Goal: Task Accomplishment & Management: Manage account settings

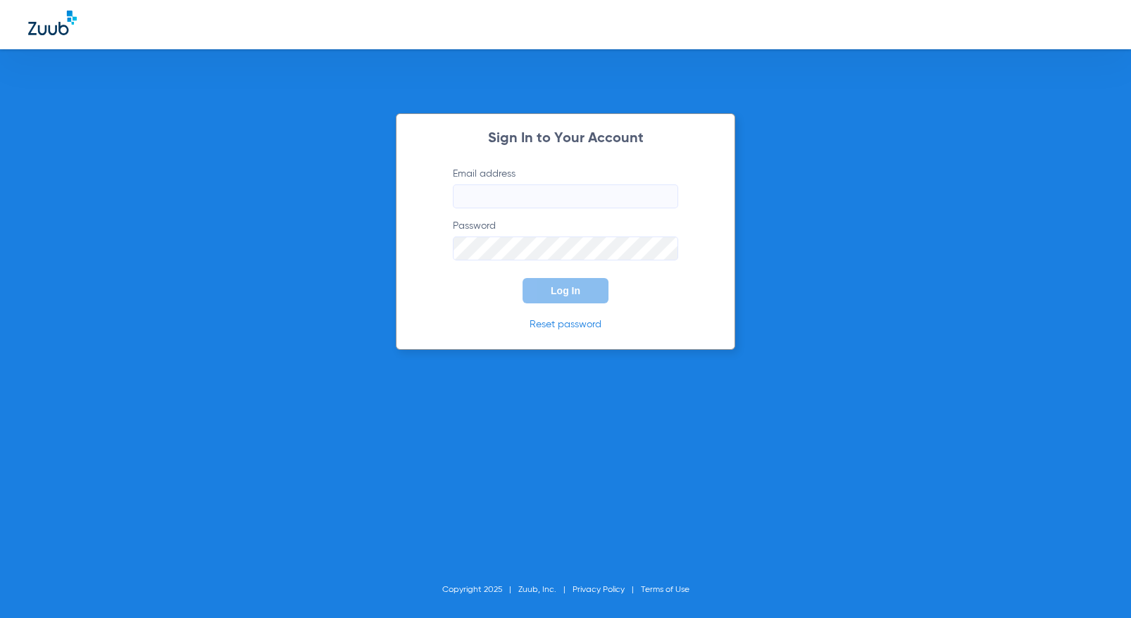
type input "[EMAIL_ADDRESS][DOMAIN_NAME]"
click at [553, 287] on span "Log In" at bounding box center [566, 290] width 30 height 11
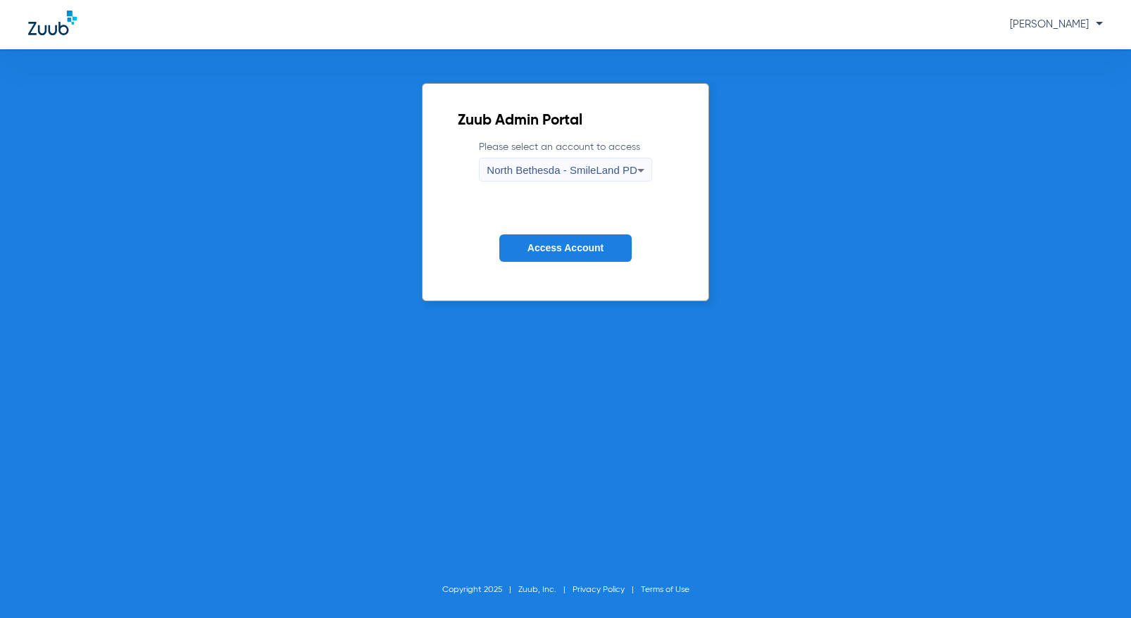
click at [615, 165] on span "North Bethesda - SmileLand PD" at bounding box center [562, 170] width 150 height 12
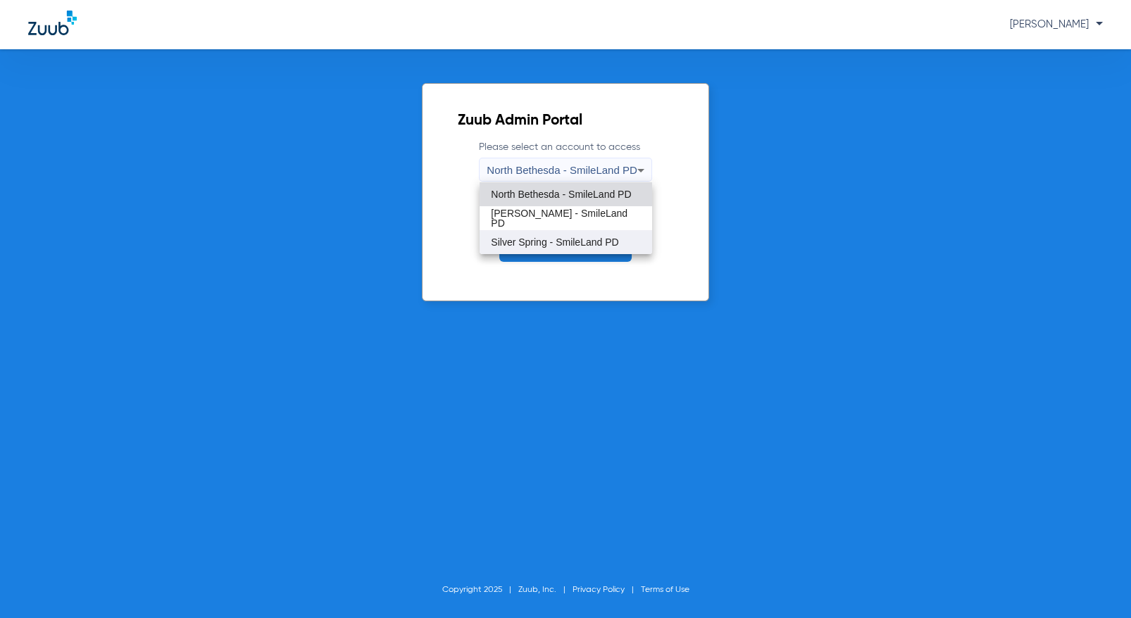
click at [565, 244] on span "Silver Spring - SmileLand PD" at bounding box center [554, 242] width 127 height 10
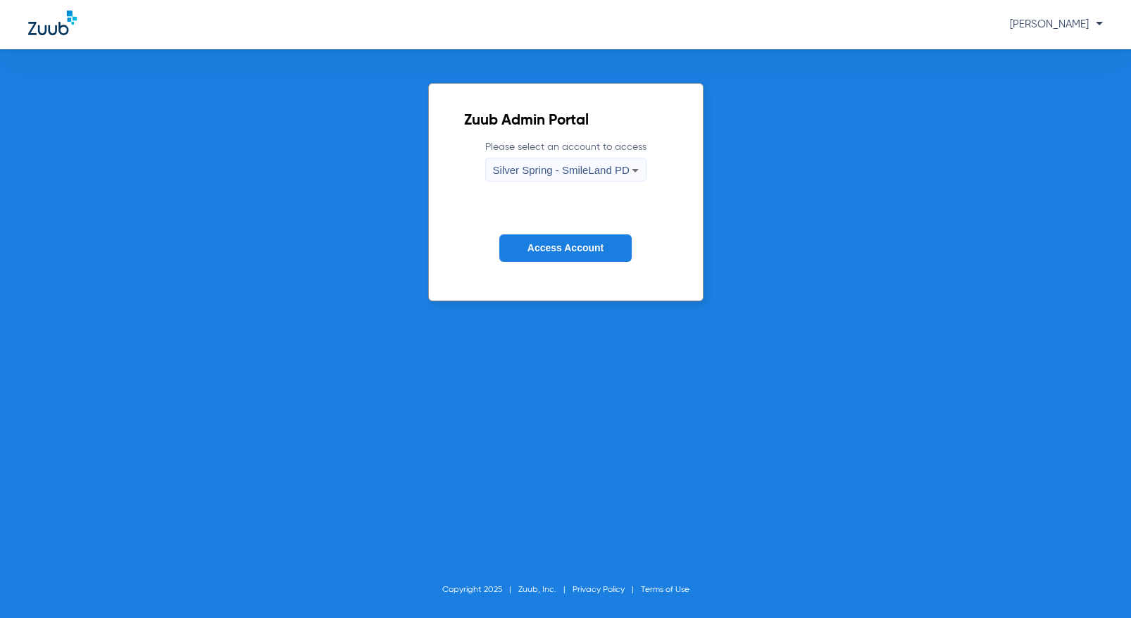
click at [568, 245] on span "Access Account" at bounding box center [565, 247] width 76 height 11
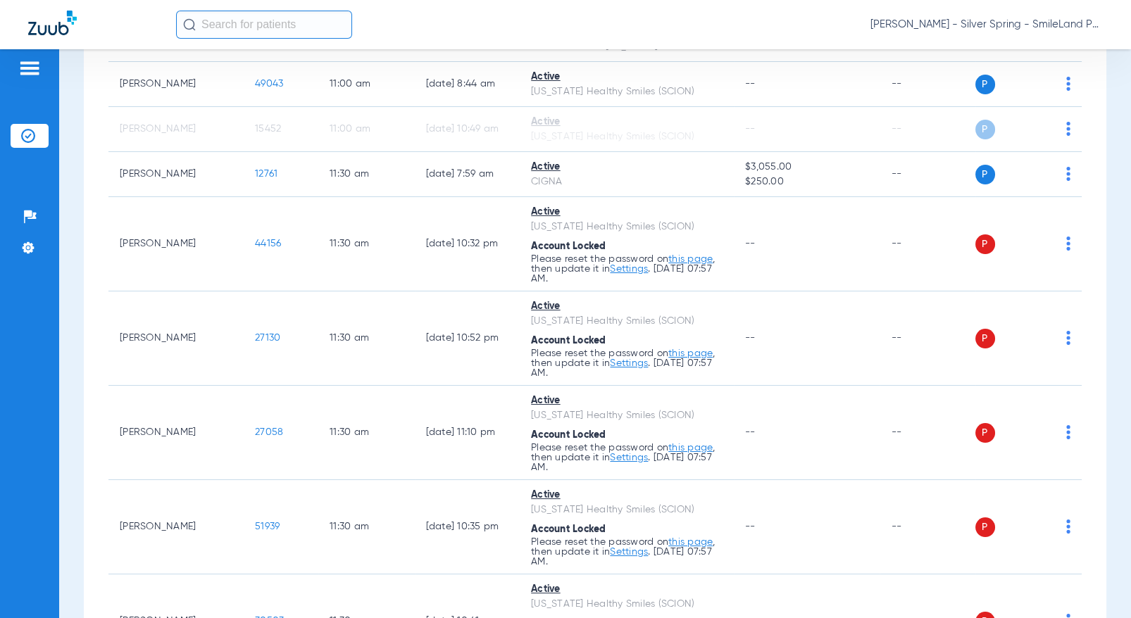
scroll to position [3207, 0]
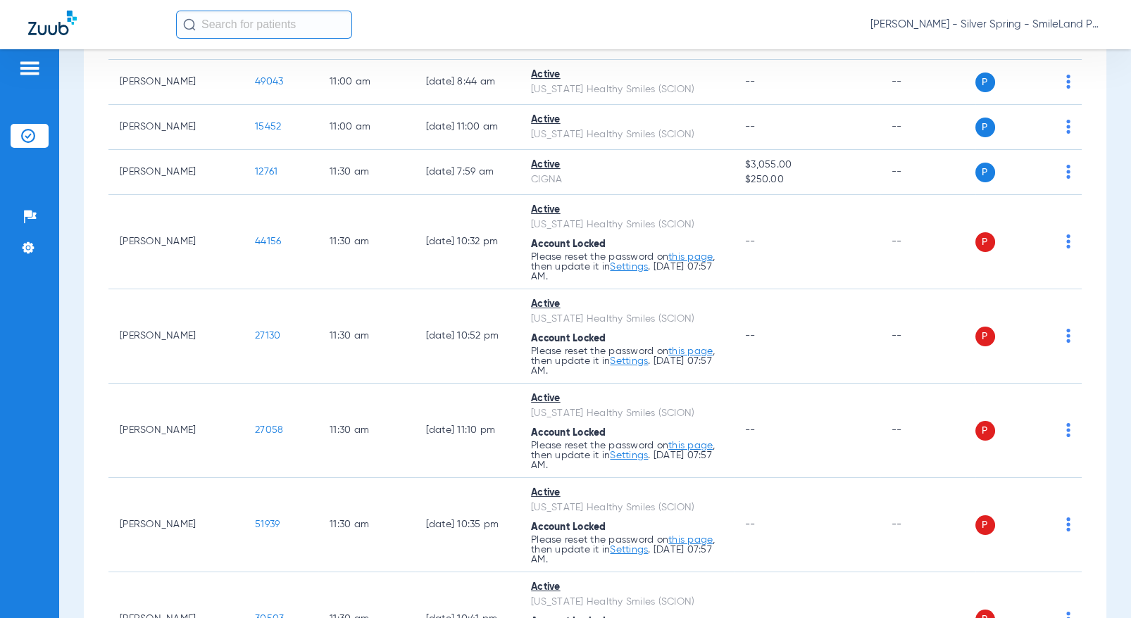
click at [1062, 18] on span "[PERSON_NAME] - Silver Spring - SmileLand PD" at bounding box center [986, 25] width 232 height 14
click at [1013, 49] on span "Account Selection" at bounding box center [1049, 50] width 79 height 10
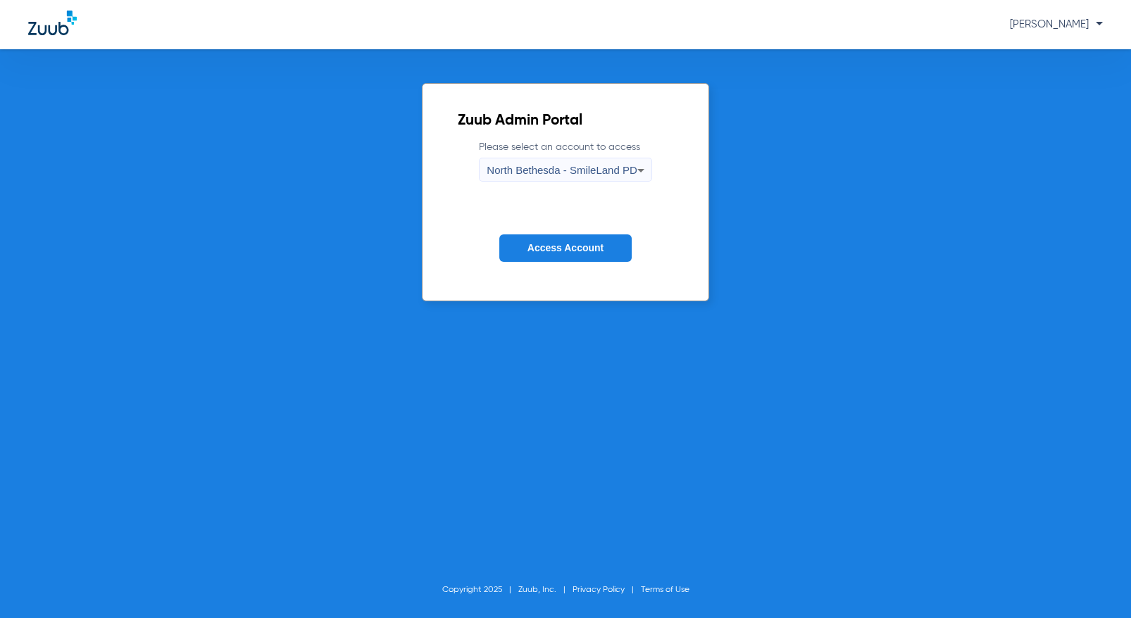
click at [593, 171] on span "North Bethesda - SmileLand PD" at bounding box center [562, 170] width 150 height 12
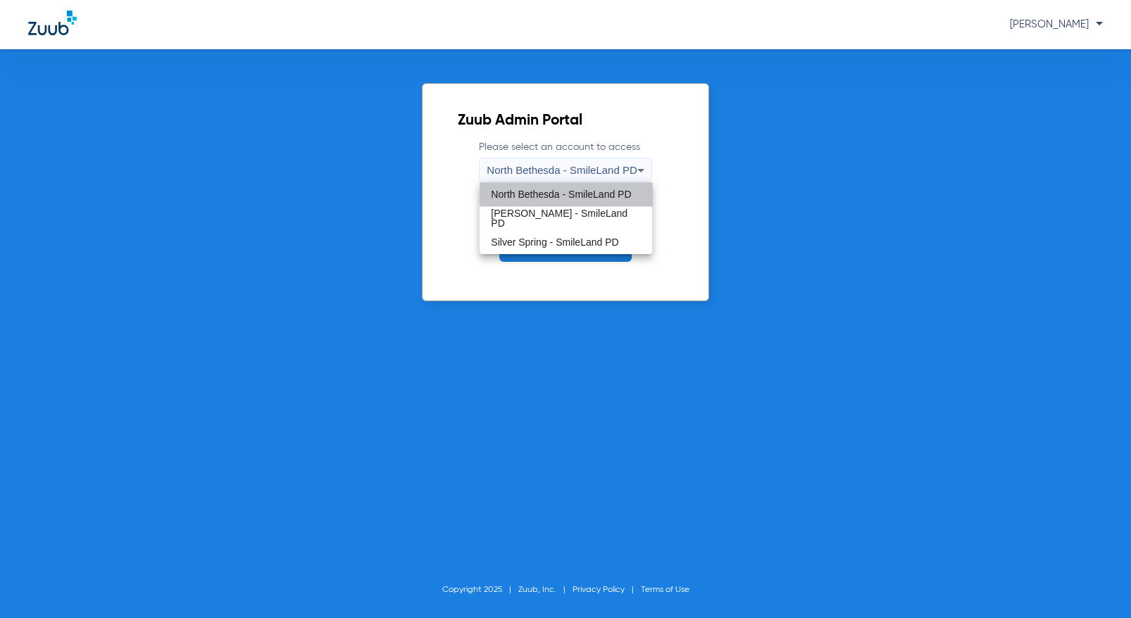
click at [585, 191] on span "North Bethesda - SmileLand PD" at bounding box center [561, 194] width 140 height 10
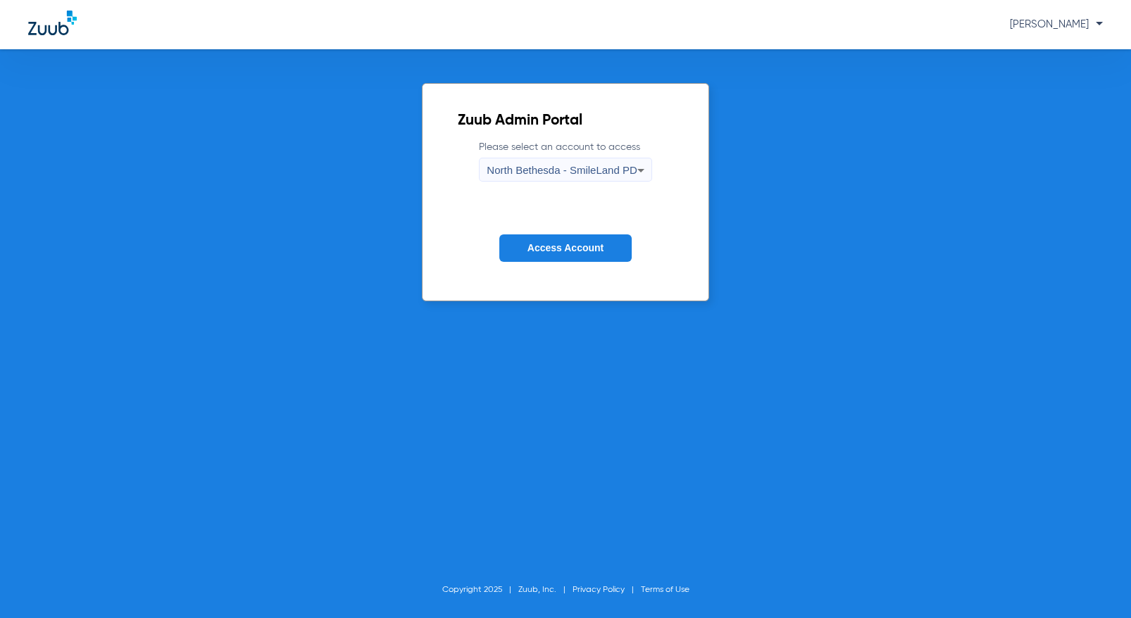
drag, startPoint x: 591, startPoint y: 242, endPoint x: 632, endPoint y: 20, distance: 226.3
click at [591, 242] on span "Access Account" at bounding box center [565, 247] width 76 height 11
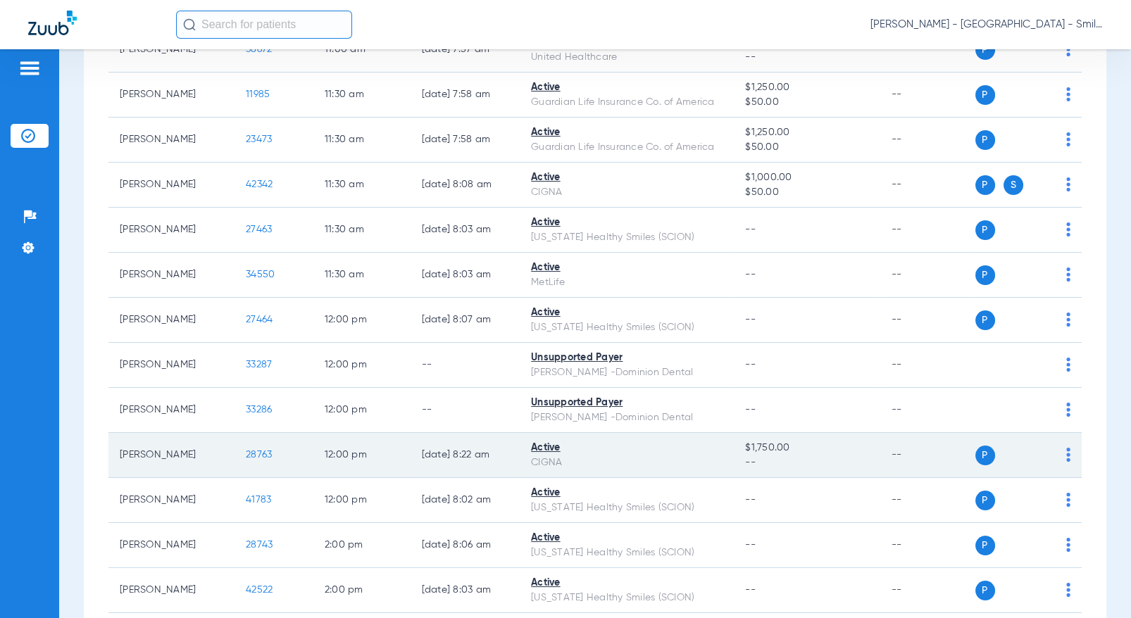
scroll to position [1634, 0]
